Goal: Check status: Check status

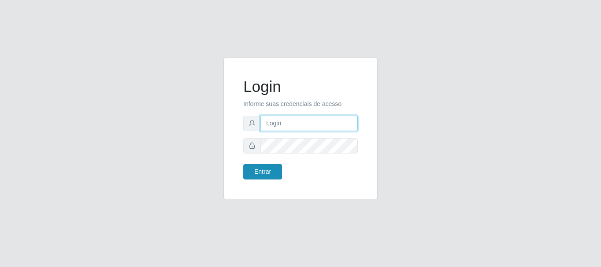
type input "caio@B1"
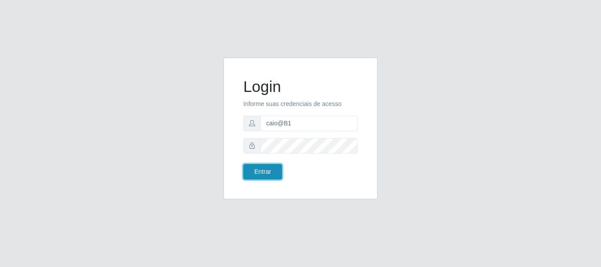
click at [277, 171] on button "Entrar" at bounding box center [262, 171] width 39 height 15
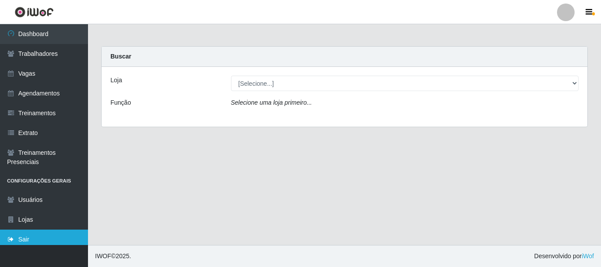
click at [30, 235] on link "Sair" at bounding box center [44, 239] width 88 height 20
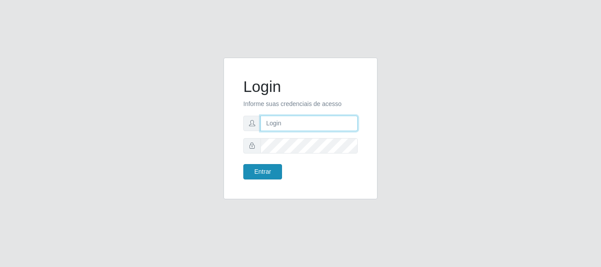
type input "caio@B1"
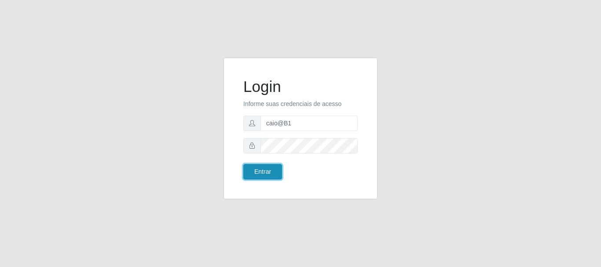
click at [255, 164] on button "Entrar" at bounding box center [262, 171] width 39 height 15
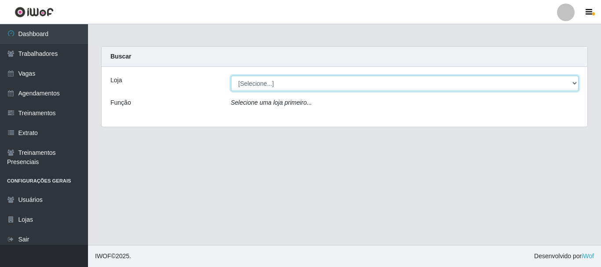
click at [283, 78] on select "[Selecione...] Bemais Supermercados - B1 [GEOGRAPHIC_DATA]" at bounding box center [405, 83] width 348 height 15
select select "403"
click at [231, 76] on select "[Selecione...] Bemais Supermercados - B1 [GEOGRAPHIC_DATA]" at bounding box center [405, 83] width 348 height 15
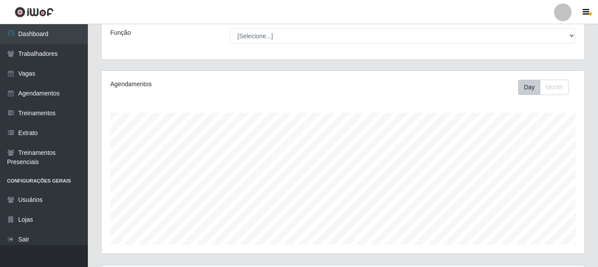
scroll to position [160, 0]
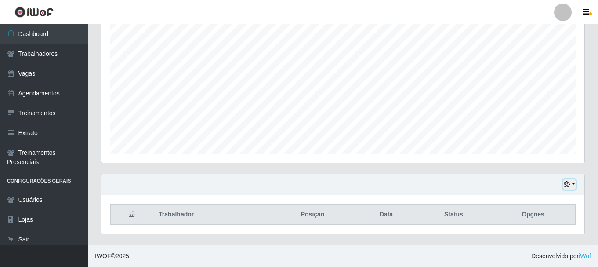
click at [571, 187] on button "button" at bounding box center [570, 184] width 12 height 10
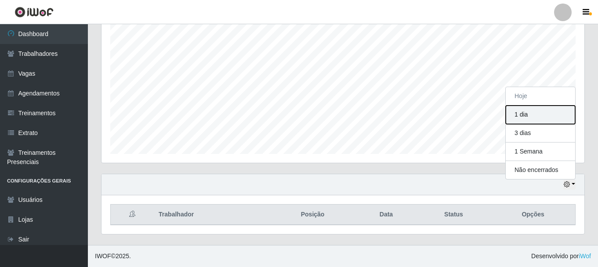
click at [530, 119] on button "1 dia" at bounding box center [540, 115] width 69 height 18
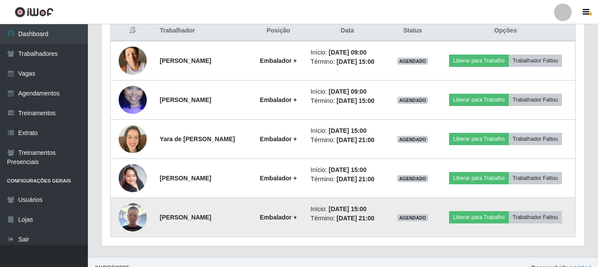
scroll to position [356, 0]
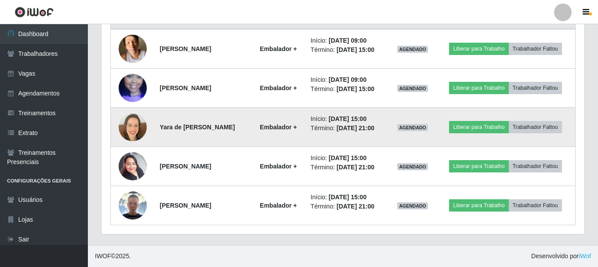
click at [140, 123] on img at bounding box center [133, 127] width 28 height 28
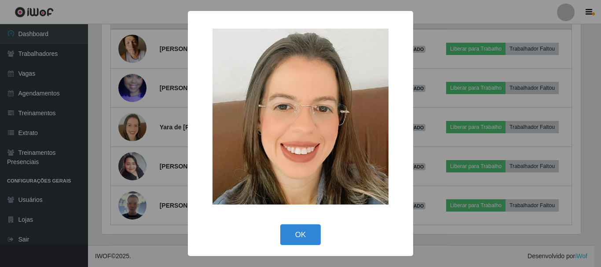
click at [140, 122] on div "× OK Cancel" at bounding box center [300, 133] width 601 height 267
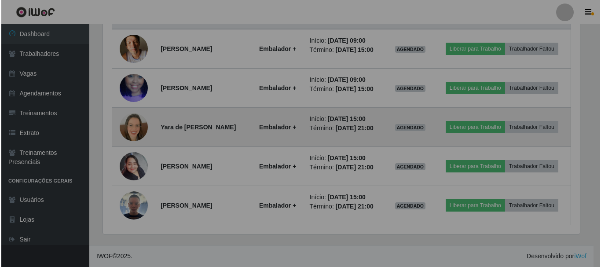
scroll to position [182, 483]
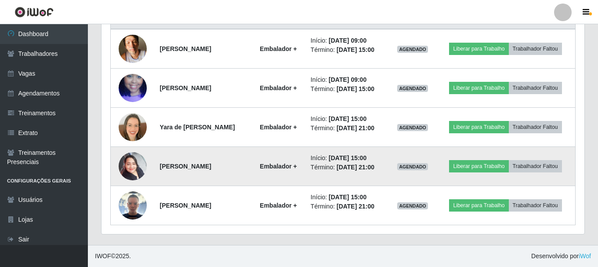
click at [124, 160] on img at bounding box center [133, 165] width 28 height 37
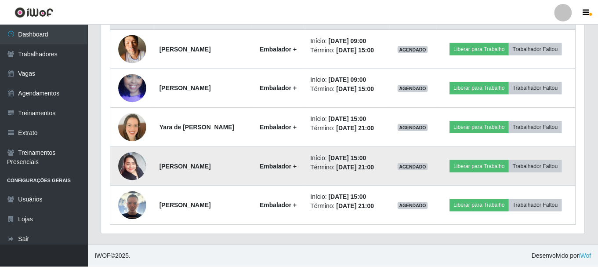
scroll to position [182, 479]
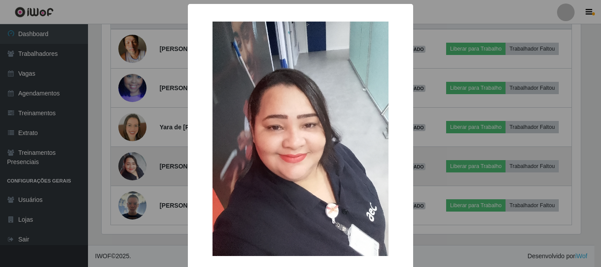
click at [124, 160] on div "× OK Cancel" at bounding box center [300, 133] width 601 height 267
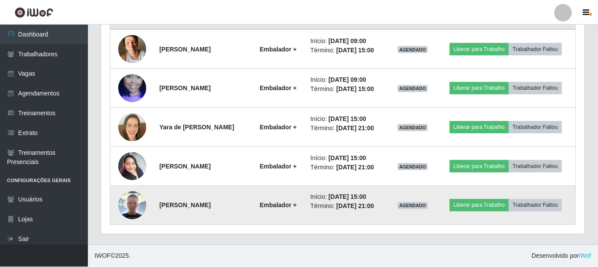
scroll to position [182, 483]
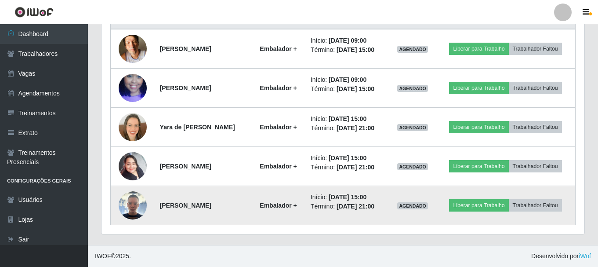
click at [124, 209] on img at bounding box center [133, 205] width 28 height 28
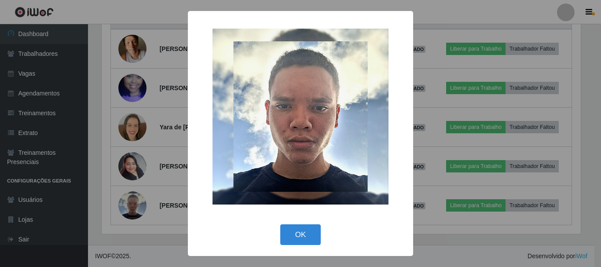
click at [124, 209] on div "× OK Cancel" at bounding box center [300, 133] width 601 height 267
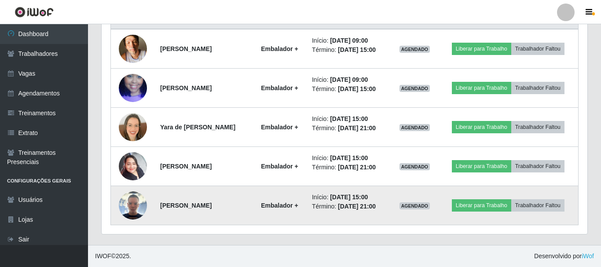
scroll to position [182, 483]
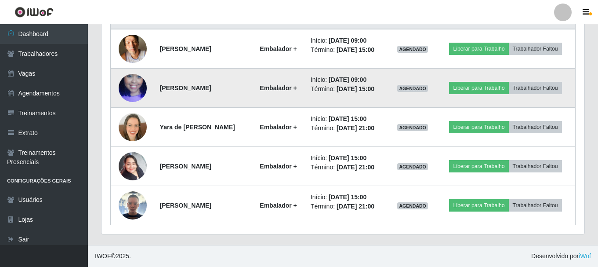
click at [128, 83] on img at bounding box center [133, 88] width 28 height 50
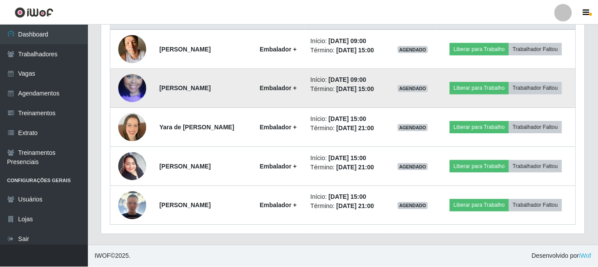
scroll to position [182, 479]
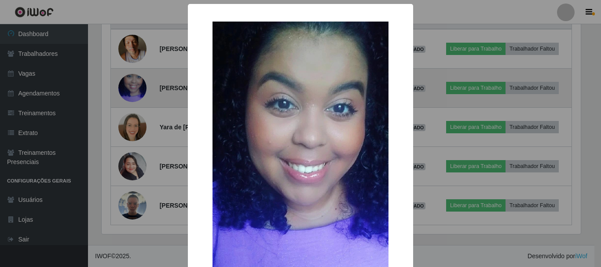
click at [128, 83] on div "× OK Cancel" at bounding box center [300, 133] width 601 height 267
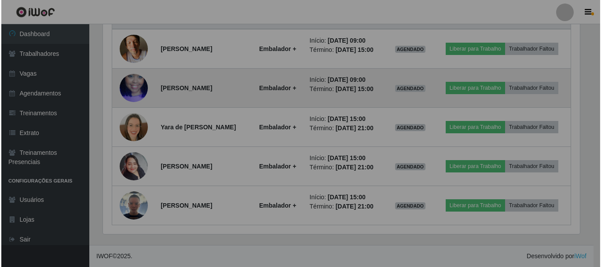
scroll to position [182, 483]
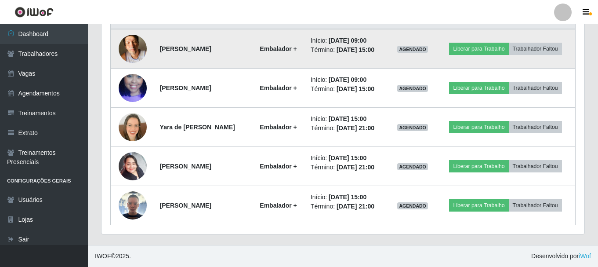
click at [128, 45] on img at bounding box center [133, 48] width 28 height 37
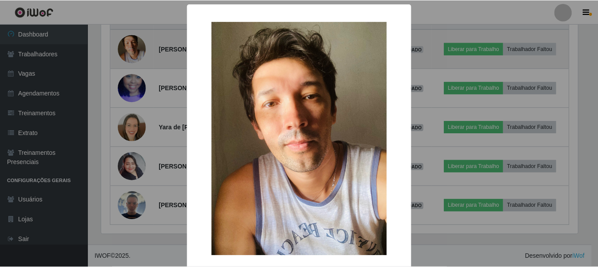
scroll to position [182, 479]
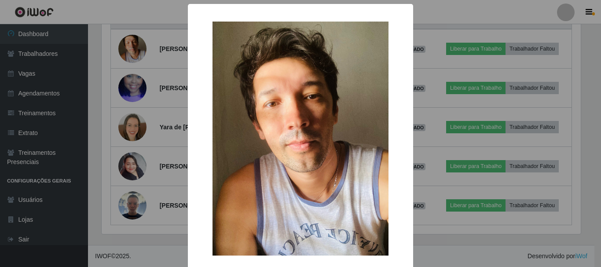
drag, startPoint x: 128, startPoint y: 45, endPoint x: 126, endPoint y: 58, distance: 13.7
click at [128, 45] on div "× OK Cancel" at bounding box center [300, 133] width 601 height 267
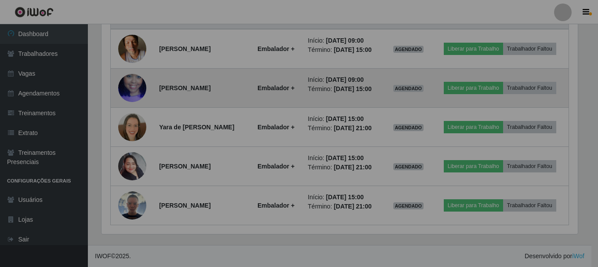
scroll to position [182, 483]
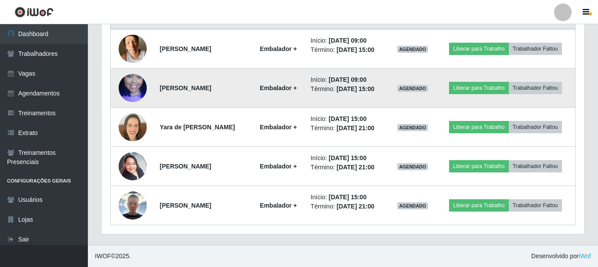
click at [127, 87] on img at bounding box center [133, 88] width 28 height 50
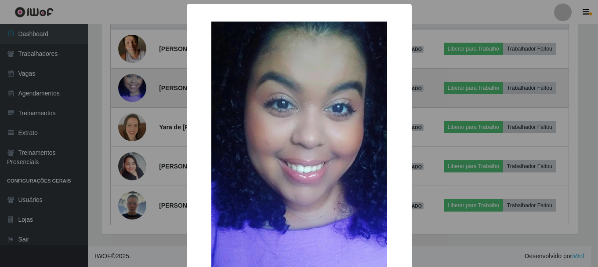
scroll to position [182, 479]
click at [127, 87] on div "× OK Cancel" at bounding box center [300, 133] width 601 height 267
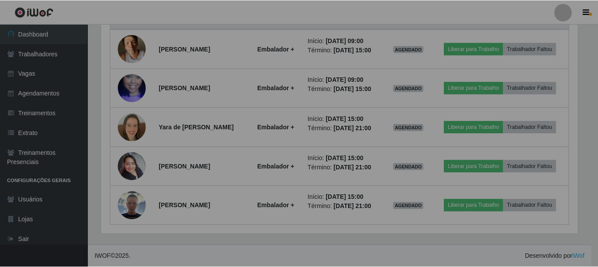
scroll to position [182, 483]
